Goal: Transaction & Acquisition: Purchase product/service

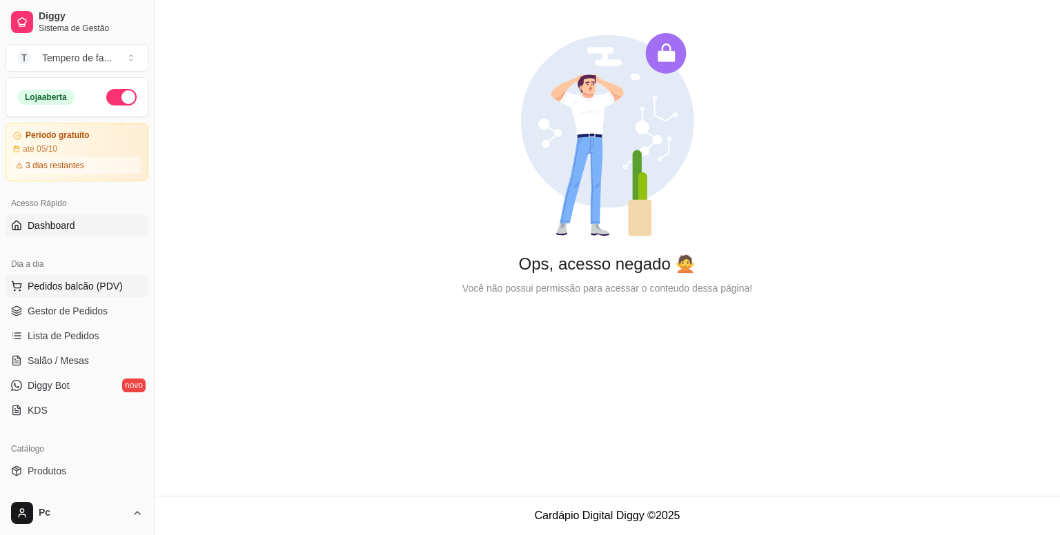
click at [106, 284] on span "Pedidos balcão (PDV)" at bounding box center [75, 286] width 95 height 14
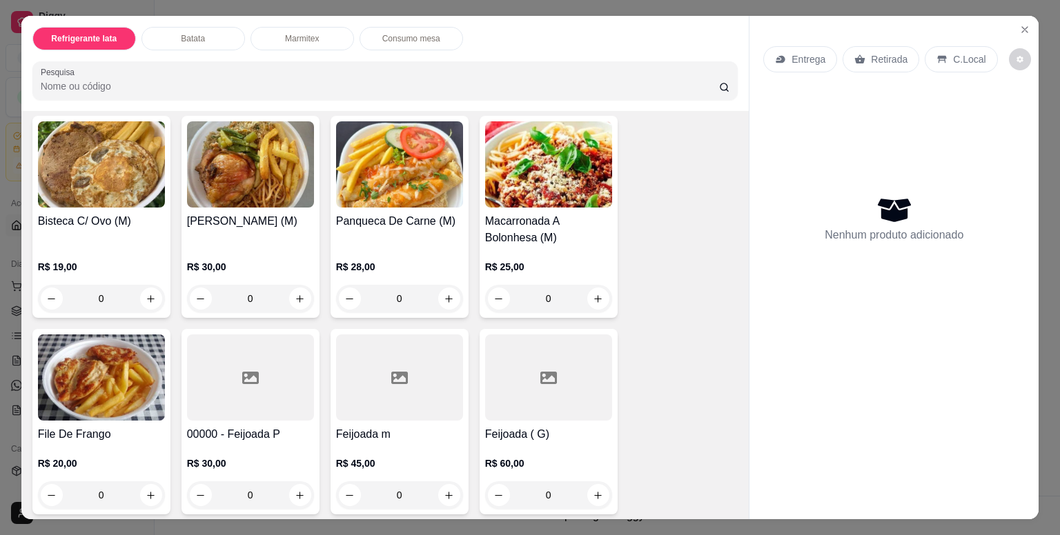
scroll to position [1311, 0]
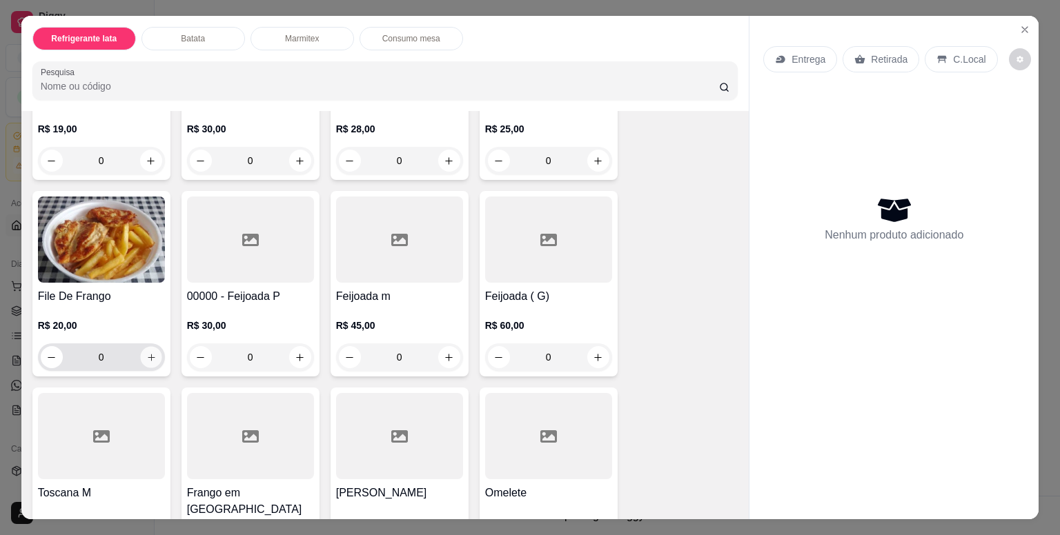
click at [148, 354] on icon "increase-product-quantity" at bounding box center [151, 357] width 7 height 7
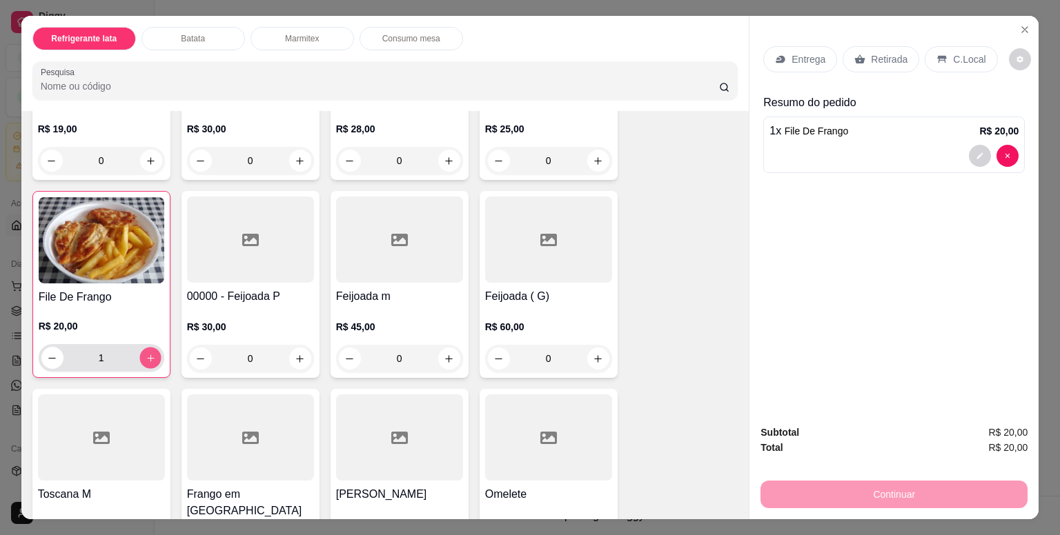
click at [147, 355] on icon "increase-product-quantity" at bounding box center [150, 358] width 7 height 7
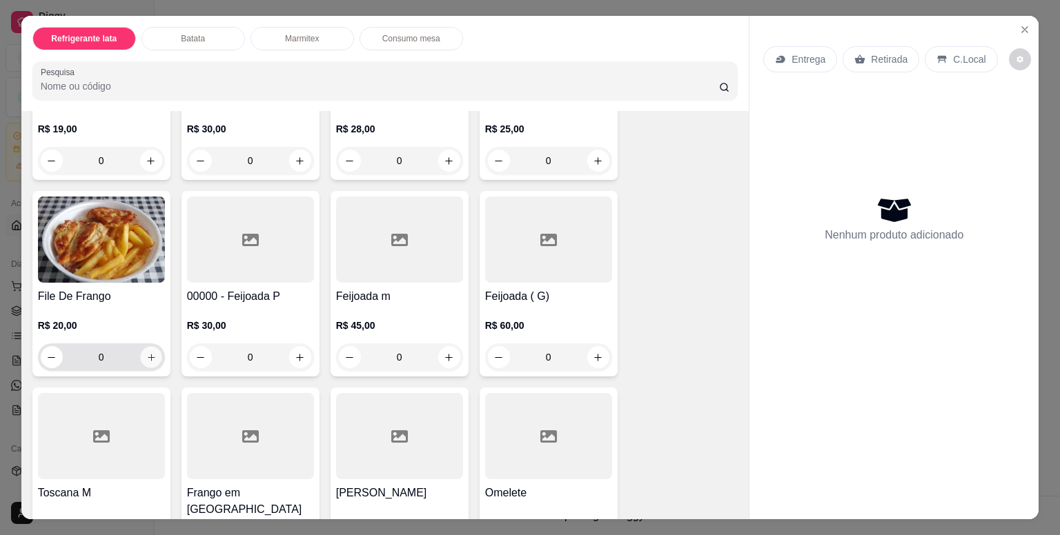
click at [149, 355] on icon "increase-product-quantity" at bounding box center [151, 358] width 10 height 10
type input "1"
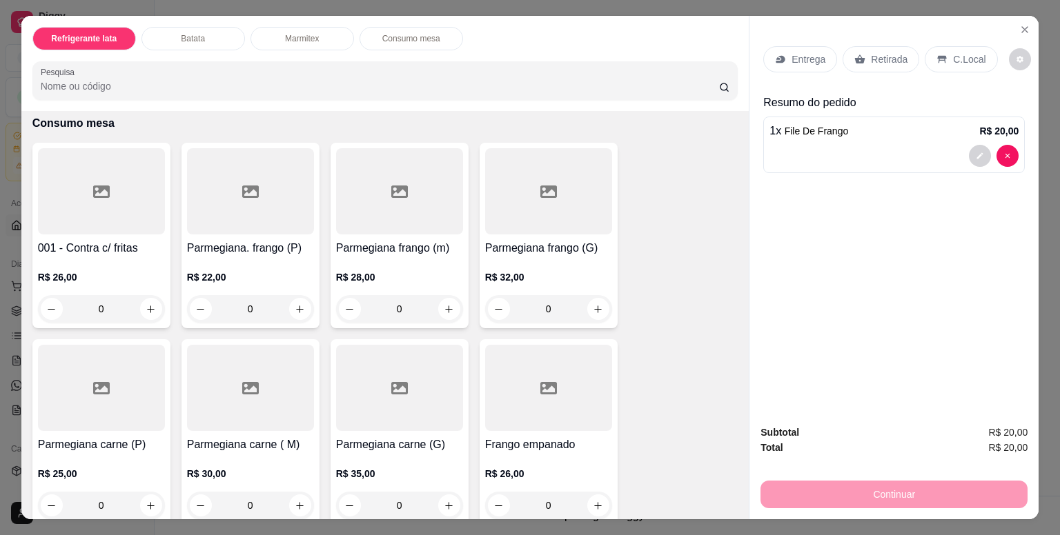
scroll to position [2001, 0]
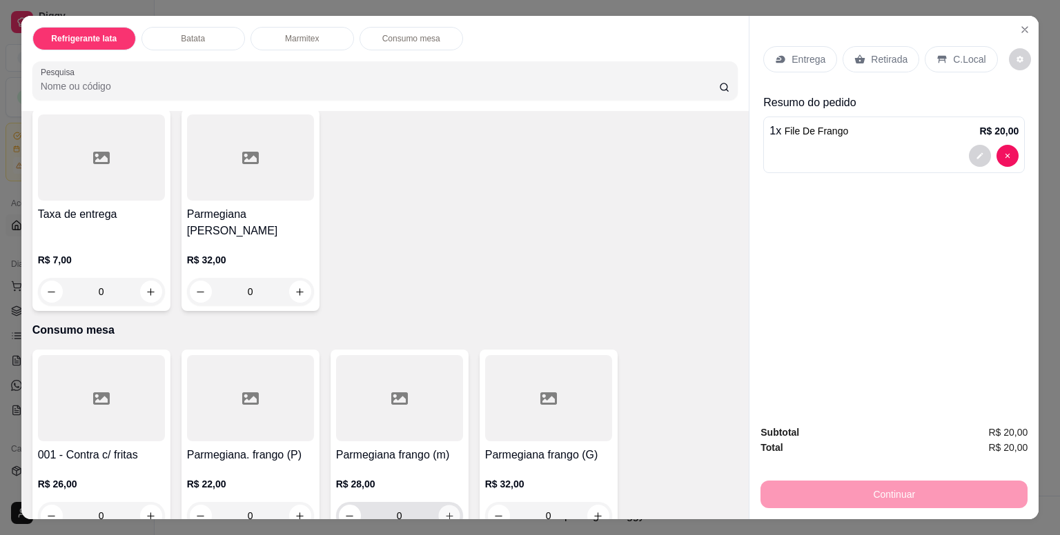
click at [444, 511] on icon "increase-product-quantity" at bounding box center [449, 516] width 10 height 10
type input "1"
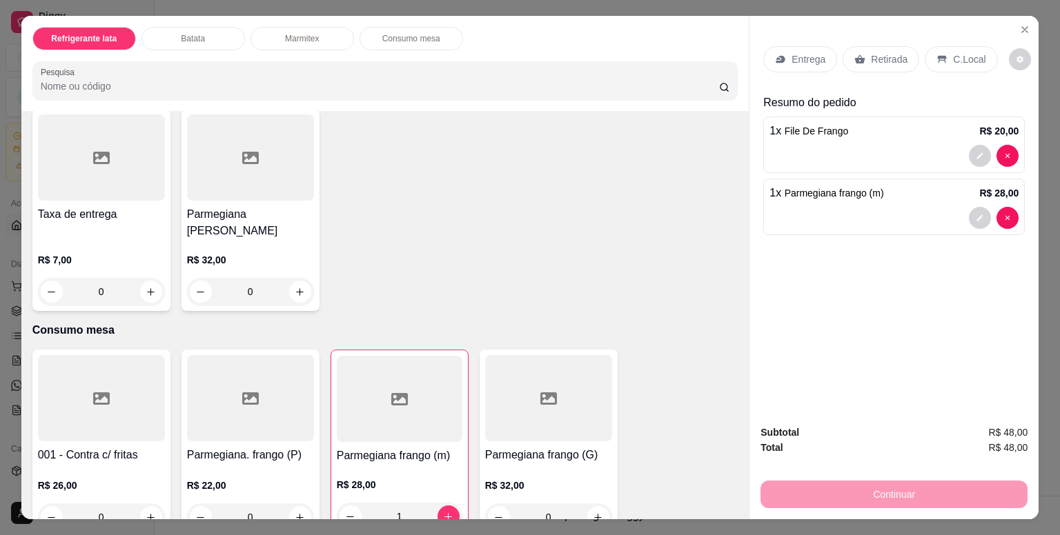
click at [812, 53] on p "Entrega" at bounding box center [808, 59] width 34 height 14
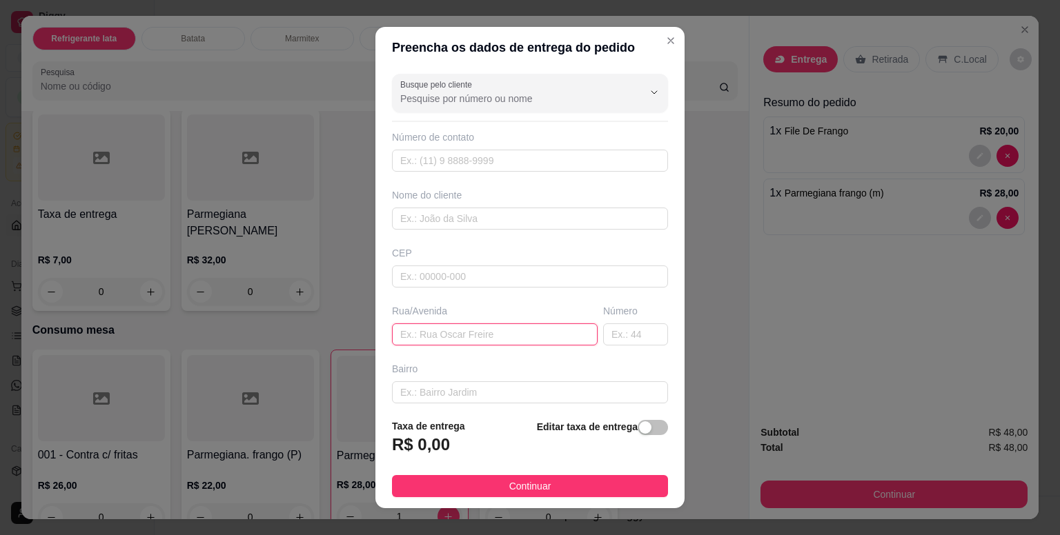
click at [447, 329] on input "text" at bounding box center [495, 335] width 206 height 22
paste input "R. [PERSON_NAME]"
type input "R. [PERSON_NAME]"
click at [615, 336] on input "text" at bounding box center [635, 335] width 65 height 22
type input "30"
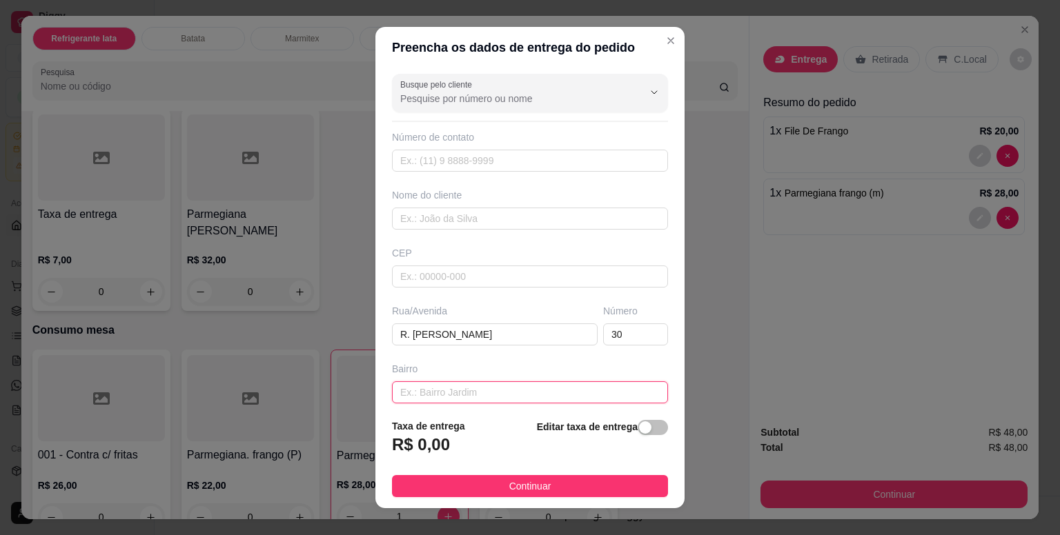
click at [518, 387] on input "text" at bounding box center [530, 392] width 276 height 22
click at [428, 397] on input "text" at bounding box center [530, 392] width 276 height 22
type input "enfreyte a abo"
click at [639, 431] on div "button" at bounding box center [645, 428] width 12 height 12
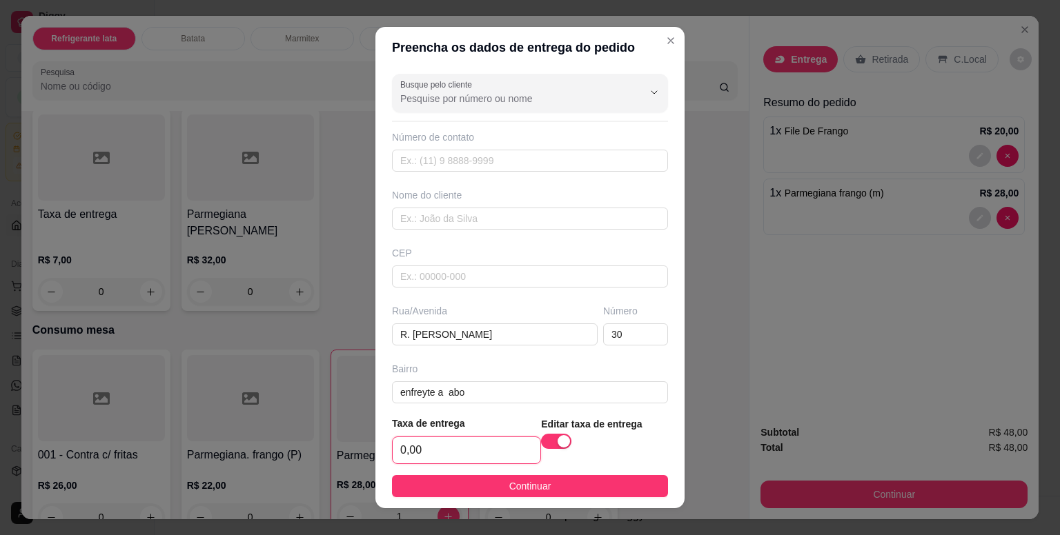
click at [491, 458] on input "0,00" at bounding box center [467, 450] width 148 height 26
type input "5,00"
click at [425, 219] on input "text" at bounding box center [530, 219] width 276 height 22
click at [448, 215] on input "text" at bounding box center [530, 219] width 276 height 22
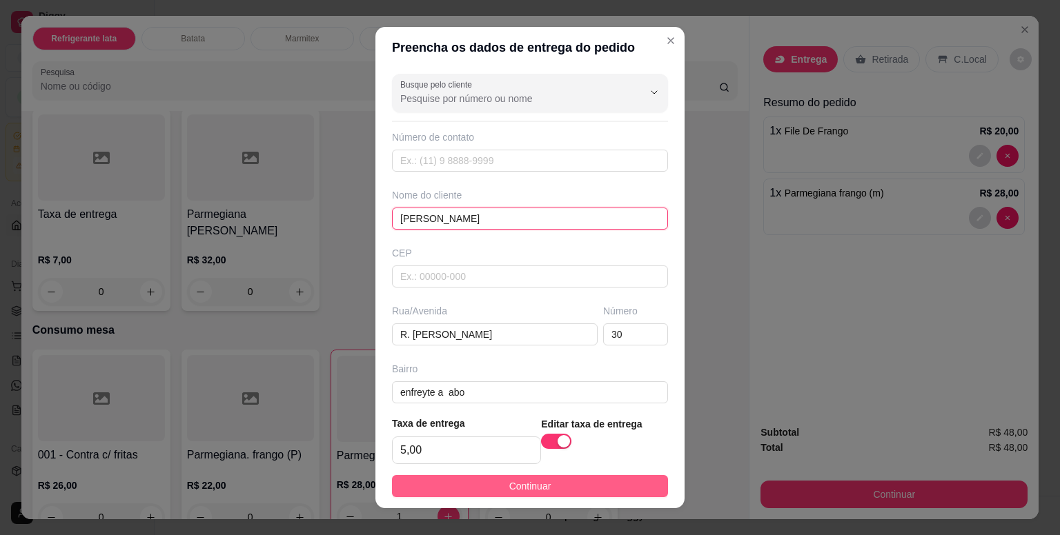
type input "[PERSON_NAME]"
click at [535, 489] on span "Continuar" at bounding box center [530, 486] width 42 height 15
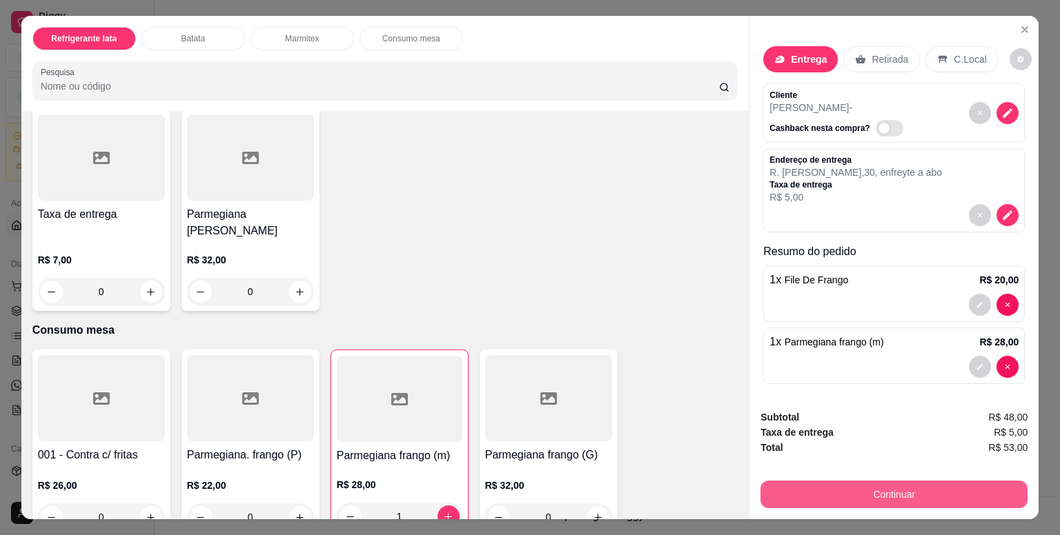
click at [906, 487] on button "Continuar" at bounding box center [893, 495] width 267 height 28
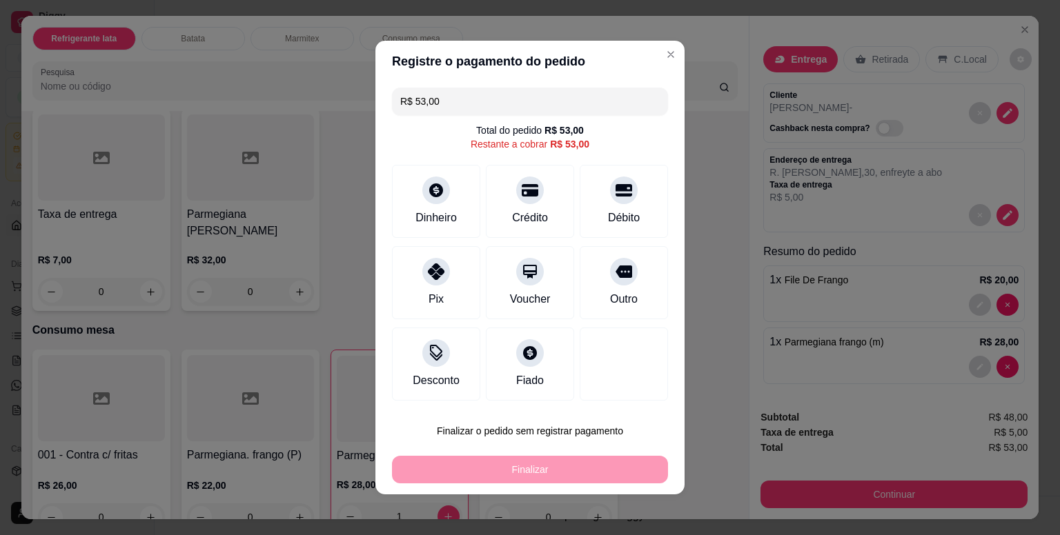
drag, startPoint x: 614, startPoint y: 276, endPoint x: 611, endPoint y: 299, distance: 23.0
click at [615, 276] on icon at bounding box center [623, 272] width 17 height 17
type input "R$ 0,00"
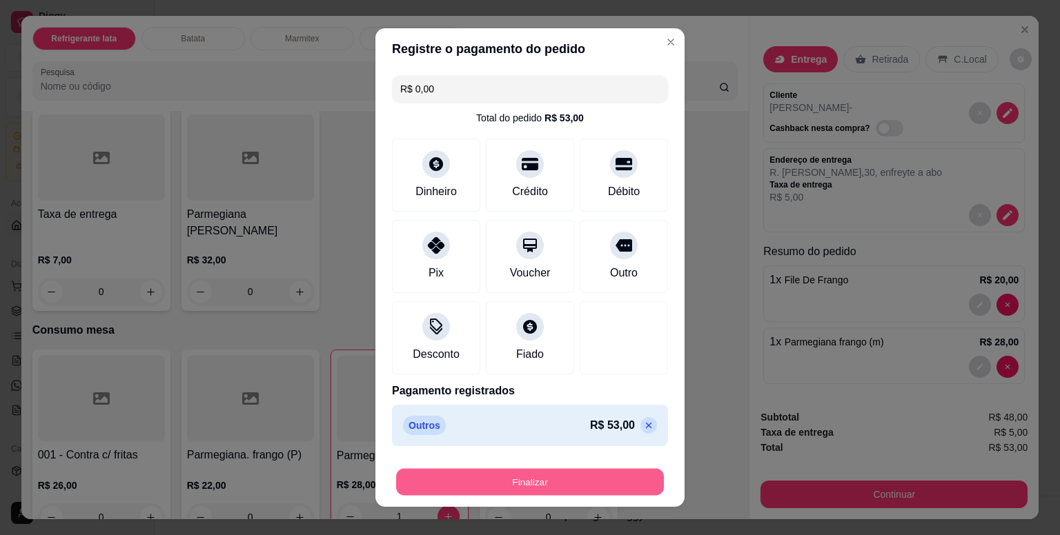
click at [582, 476] on button "Finalizar" at bounding box center [530, 482] width 268 height 27
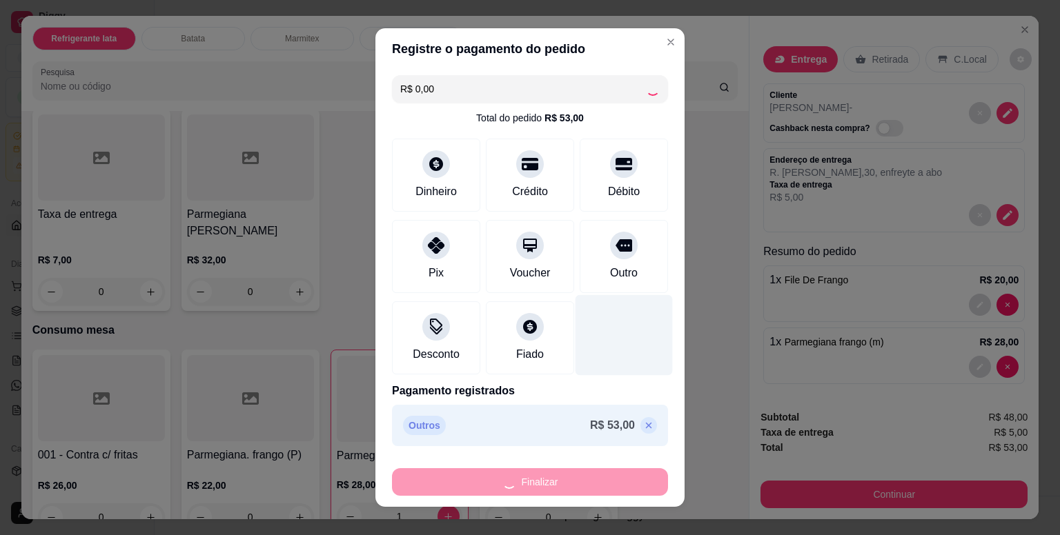
type input "0"
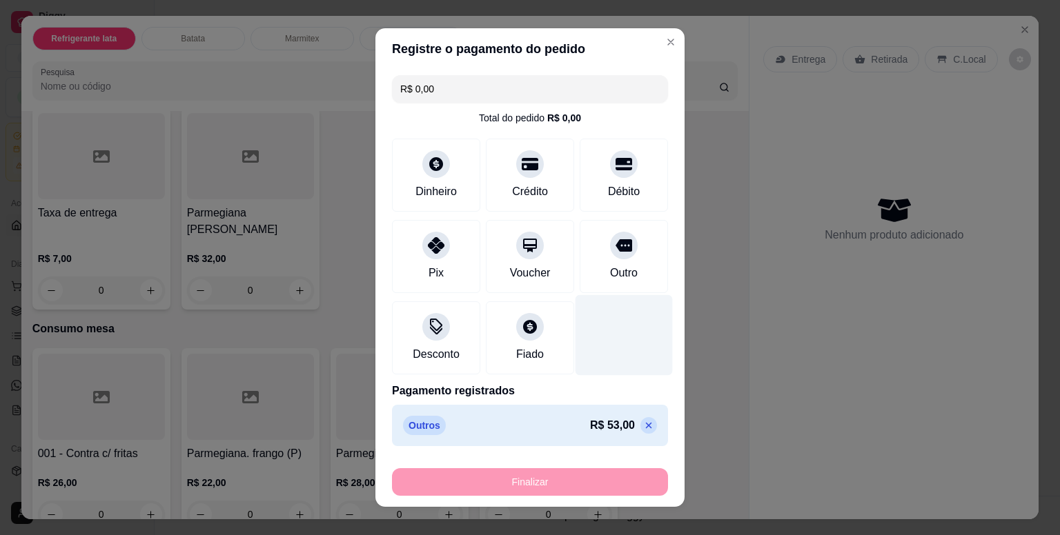
type input "-R$ 53,00"
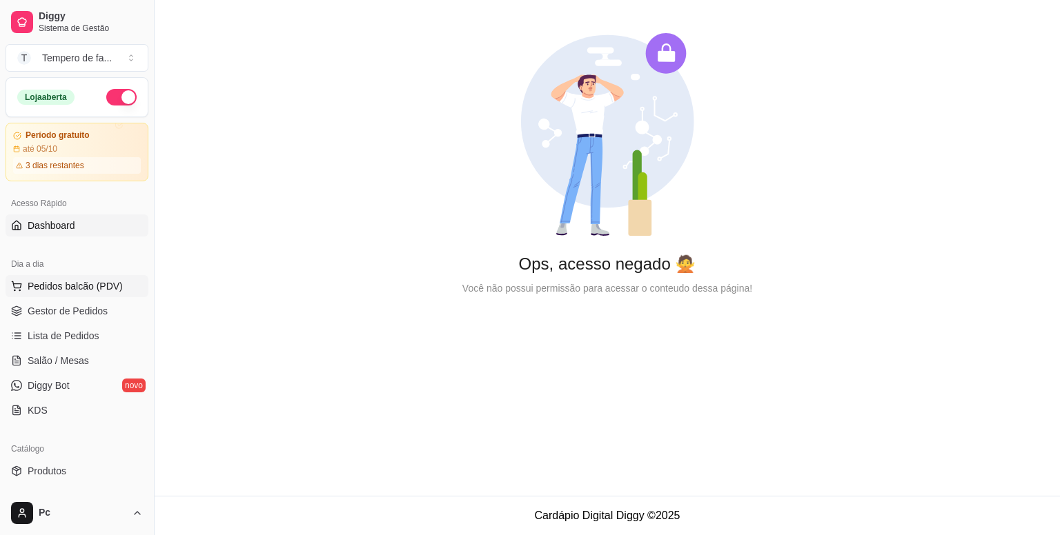
click at [72, 286] on span "Pedidos balcão (PDV)" at bounding box center [75, 286] width 95 height 14
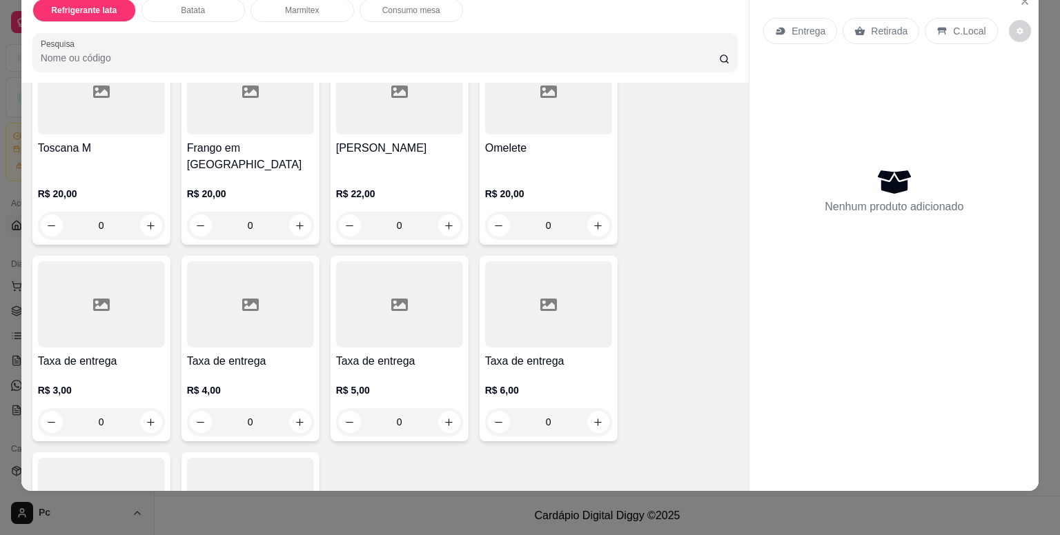
scroll to position [1351, 0]
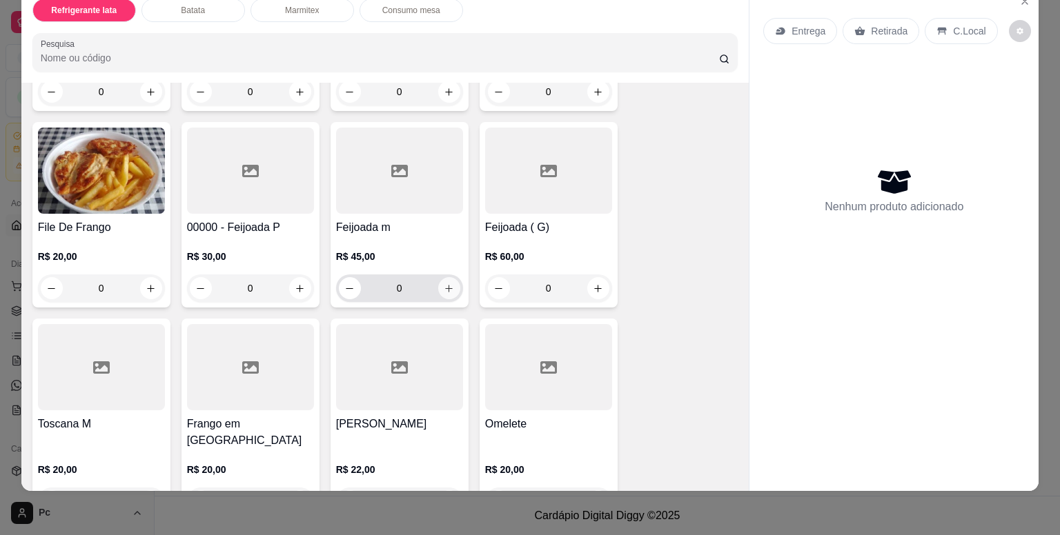
click at [446, 284] on icon "increase-product-quantity" at bounding box center [449, 289] width 10 height 10
type input "1"
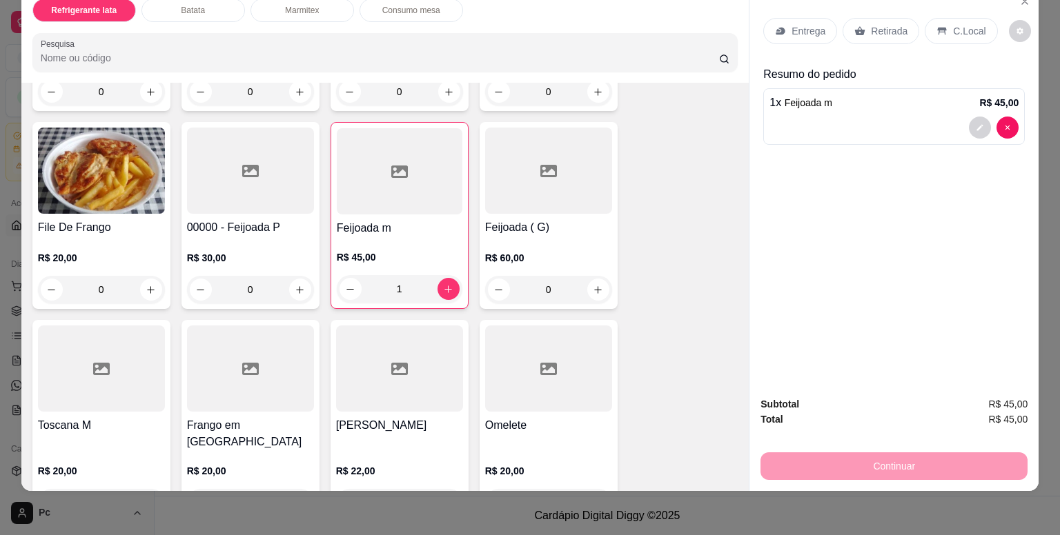
click at [796, 24] on p "Entrega" at bounding box center [808, 31] width 34 height 14
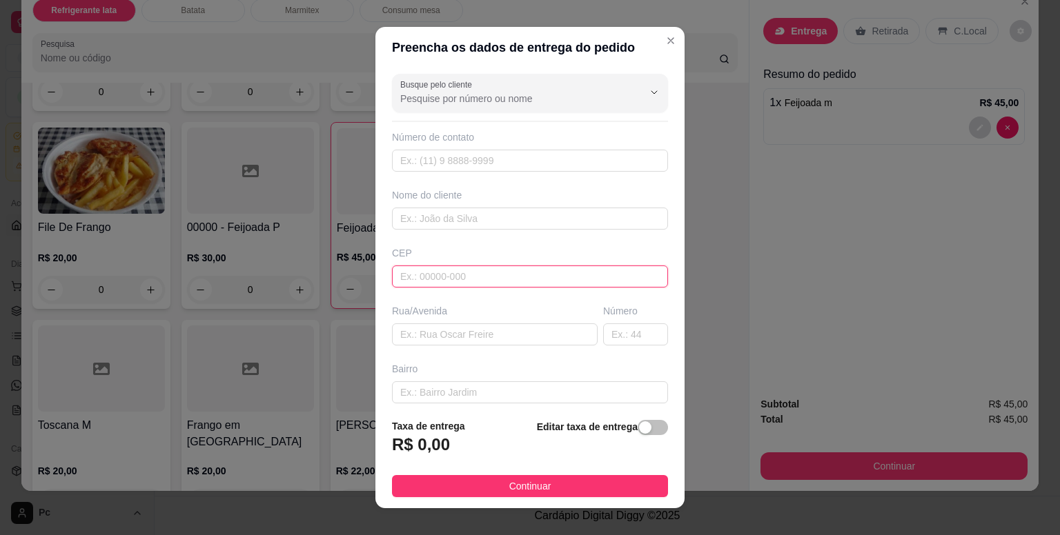
click at [431, 282] on input "text" at bounding box center [530, 277] width 276 height 22
paste input "06704640"
type input "06704640"
type input "Rua Rouxinol"
type input "Jardim Rosemary"
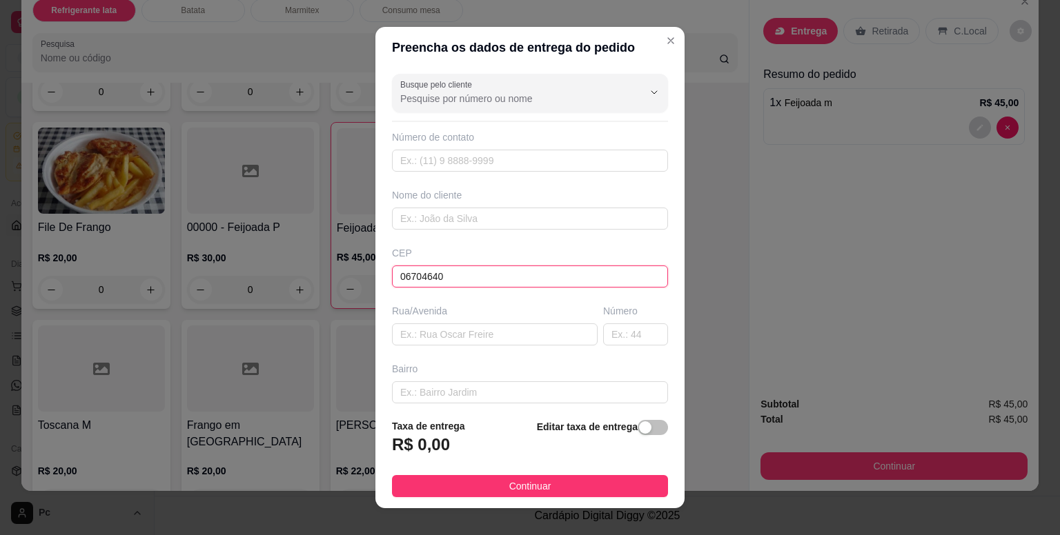
type input "Cotia"
type input "06704640"
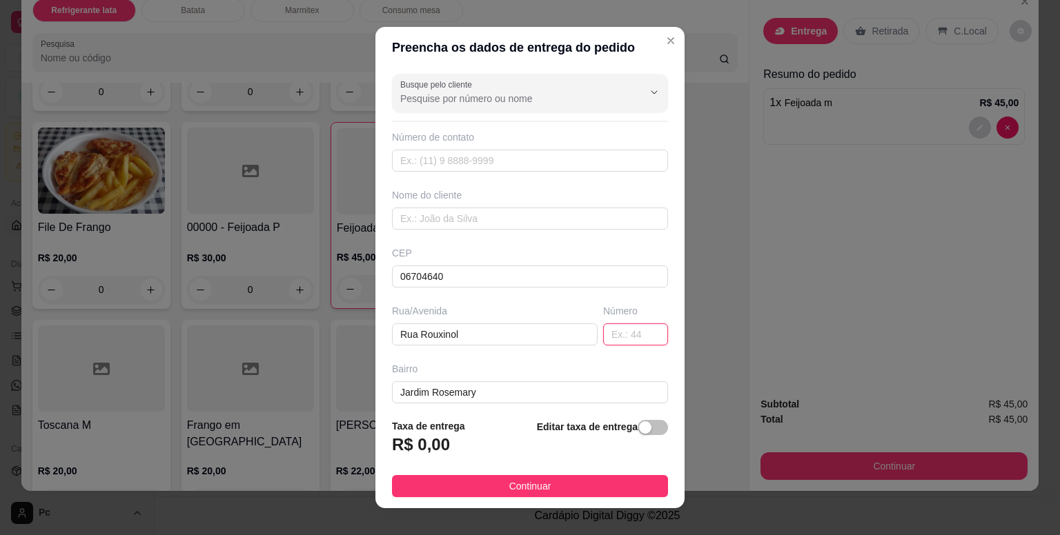
click at [606, 337] on input "text" at bounding box center [635, 335] width 65 height 22
type input "278"
click at [640, 433] on span "button" at bounding box center [652, 427] width 30 height 15
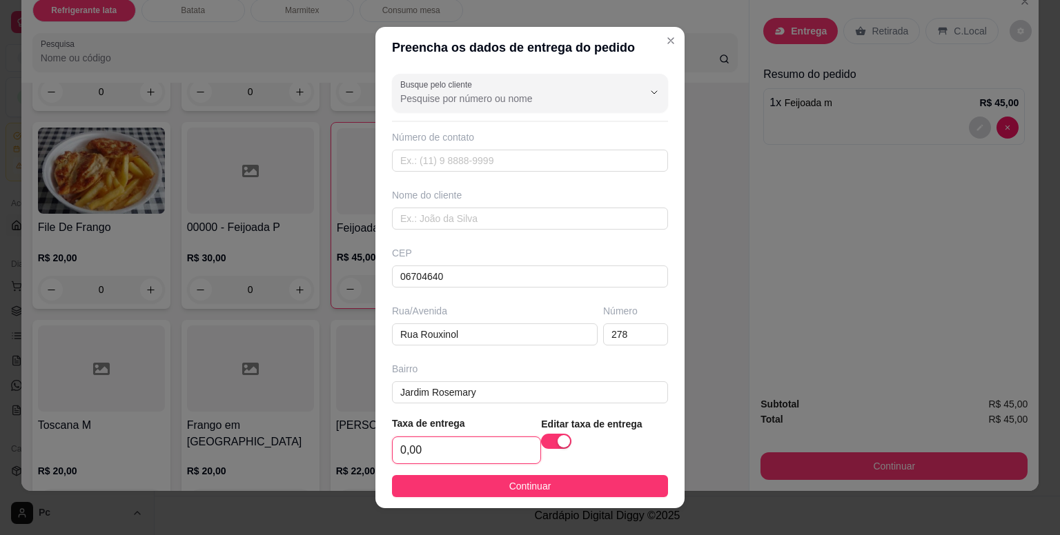
click at [458, 462] on input "0,00" at bounding box center [467, 450] width 148 height 26
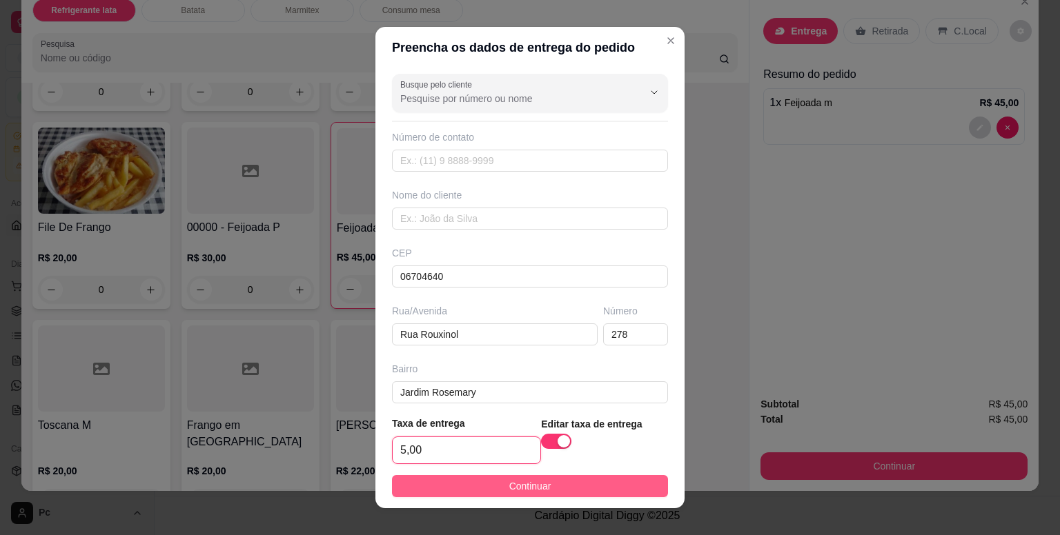
type input "5,00"
click at [552, 484] on button "Continuar" at bounding box center [530, 486] width 276 height 22
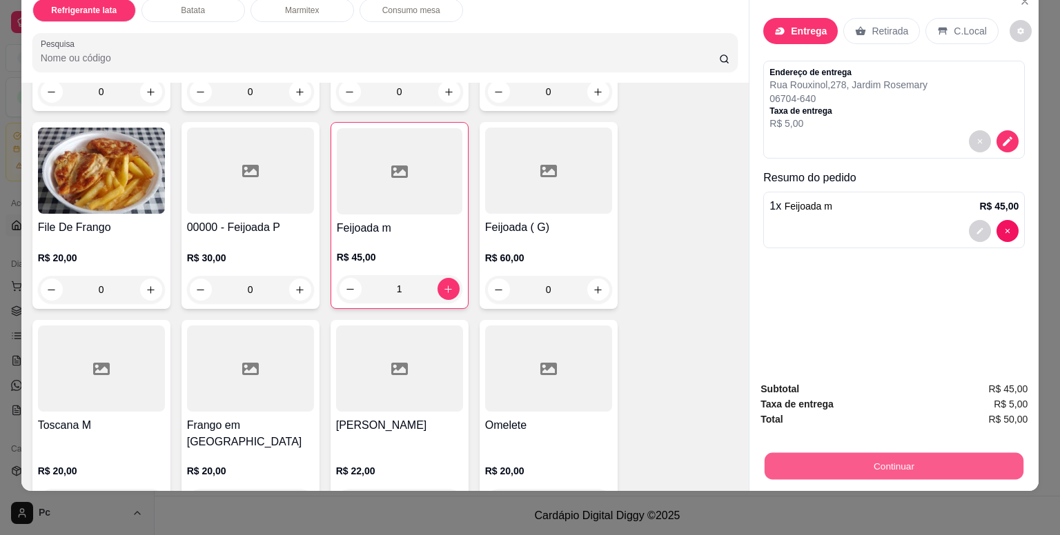
click at [913, 456] on button "Continuar" at bounding box center [893, 466] width 259 height 27
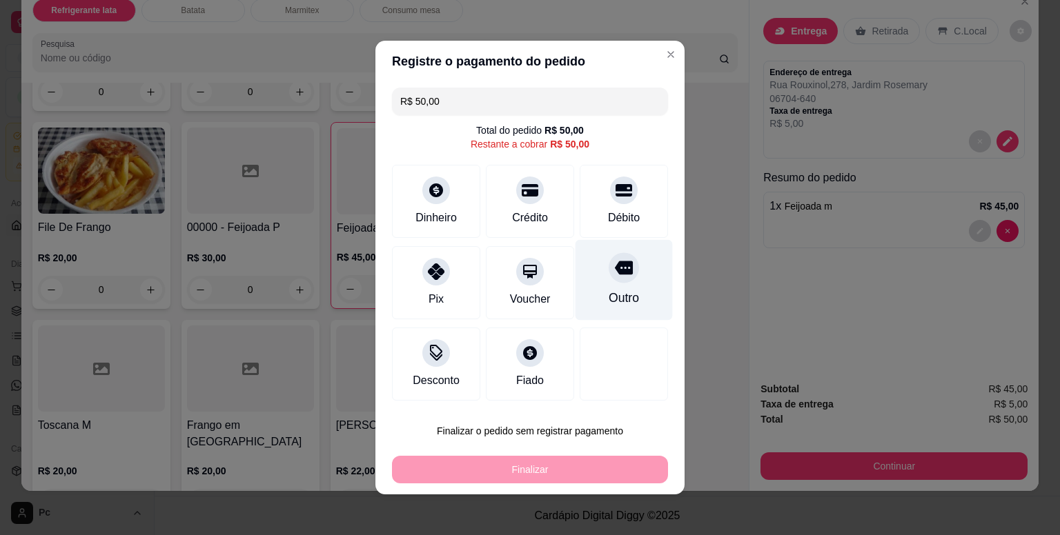
click at [615, 276] on icon at bounding box center [624, 268] width 18 height 18
type input "R$ 0,00"
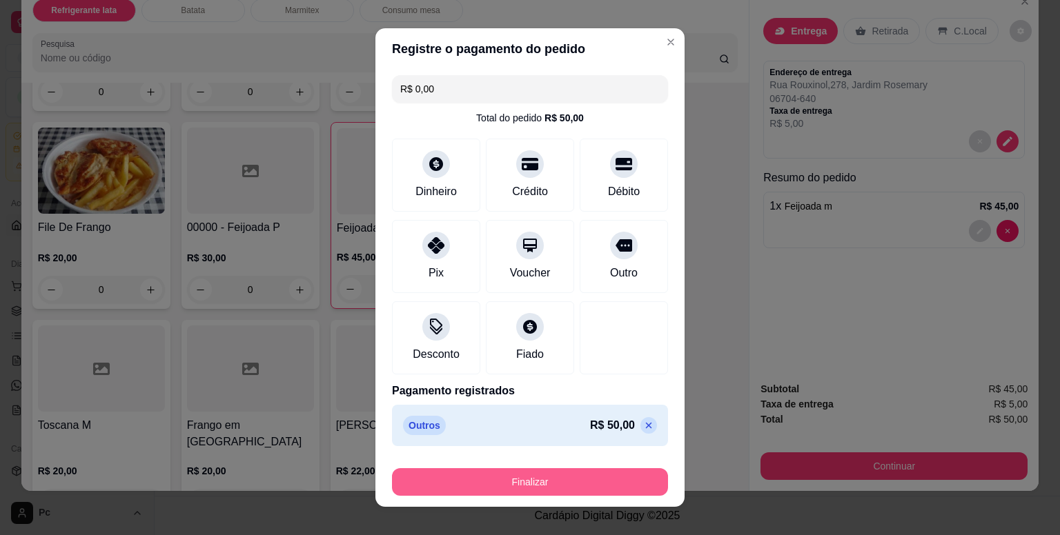
click at [501, 479] on button "Finalizar" at bounding box center [530, 482] width 276 height 28
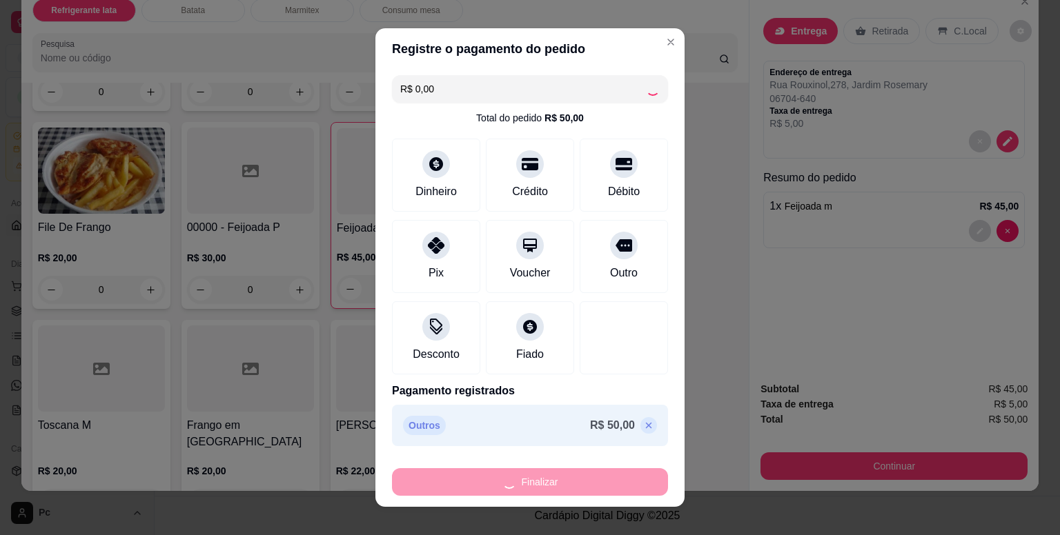
type input "0"
type input "-R$ 50,00"
